Goal: Navigation & Orientation: Find specific page/section

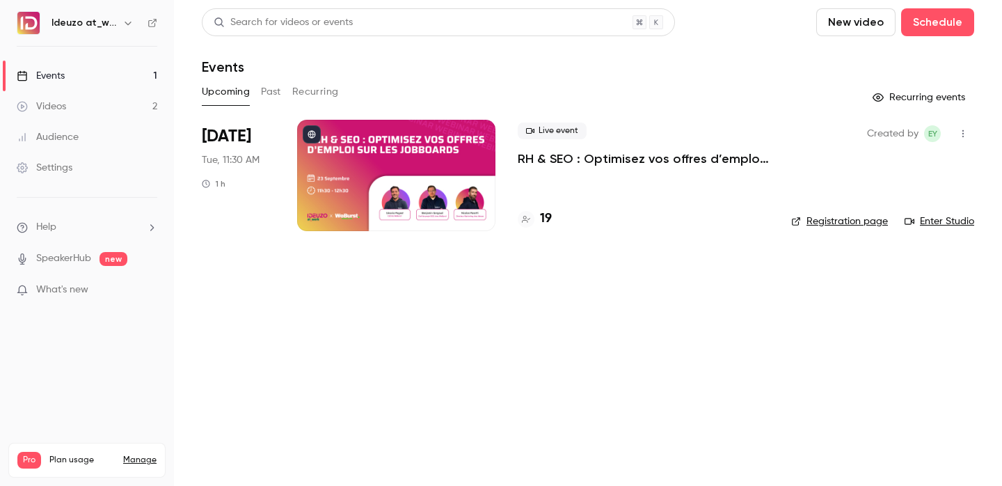
click at [544, 207] on div "Live event RH & SEO : Optimisez vos offres d’emploi sur les jobboards 19" at bounding box center [643, 175] width 251 height 111
click at [545, 209] on div "Live event RH & SEO : Optimisez vos offres d’emploi sur les jobboards 19" at bounding box center [643, 175] width 251 height 111
click at [545, 218] on h4 "19" at bounding box center [546, 218] width 12 height 19
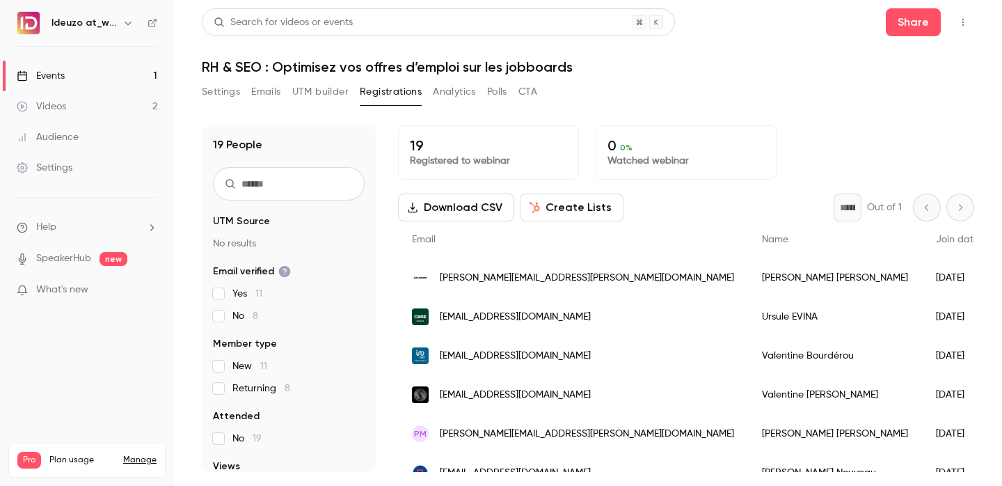
click at [111, 65] on link "Events 1" at bounding box center [87, 76] width 174 height 31
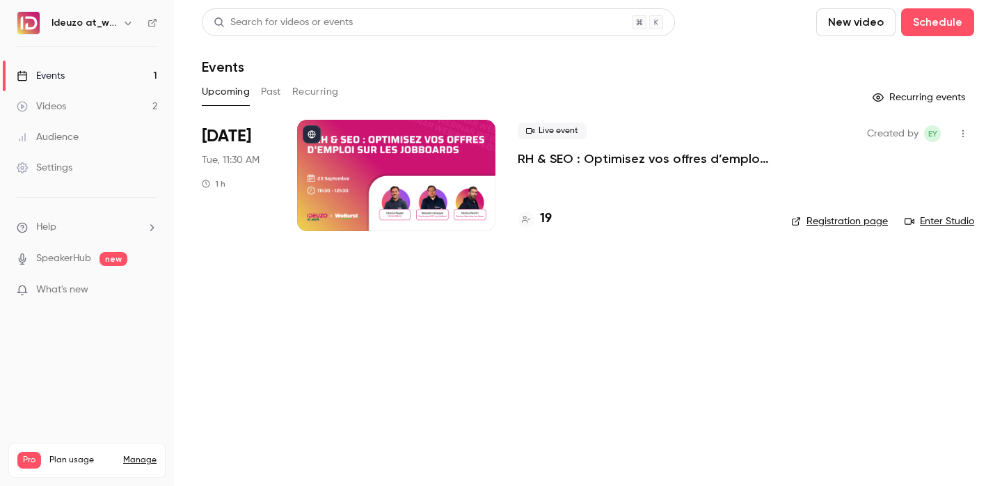
click at [95, 95] on link "Videos 2" at bounding box center [87, 106] width 174 height 31
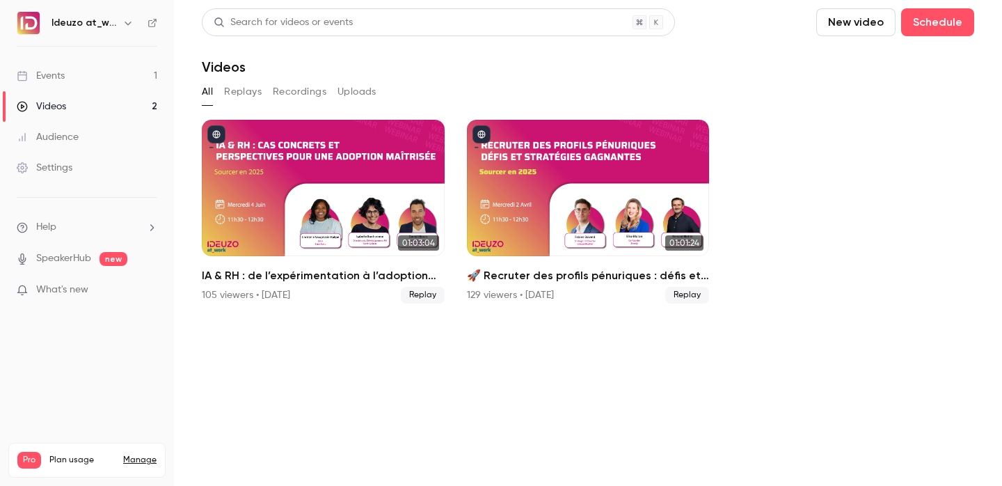
click at [128, 66] on link "Events 1" at bounding box center [87, 76] width 174 height 31
